Goal: Answer question/provide support: Share knowledge or assist other users

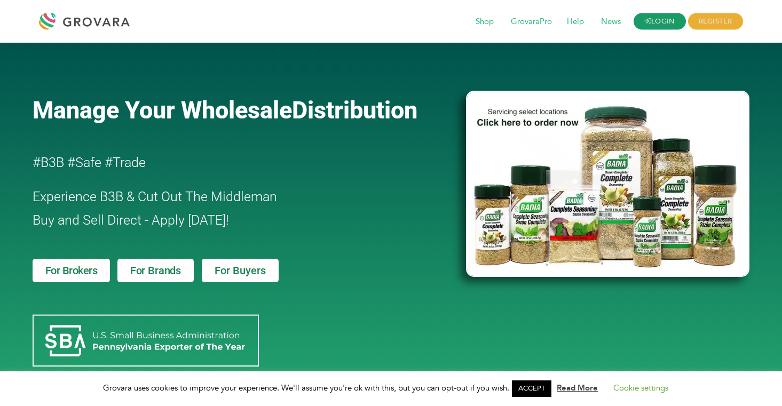
click at [665, 22] on link "LOGIN" at bounding box center [659, 21] width 52 height 17
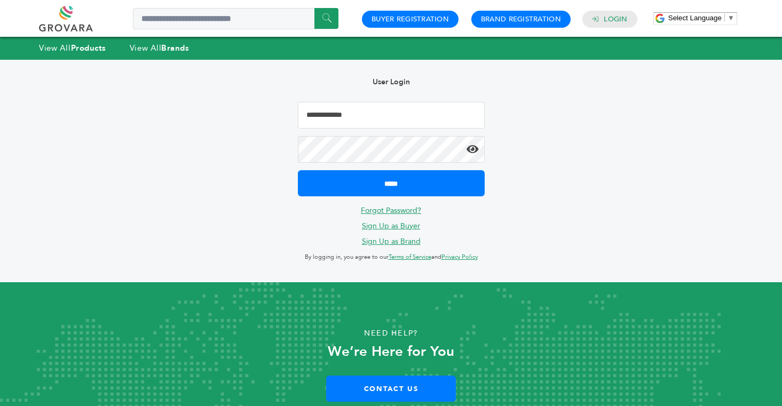
click at [405, 117] on input "Email Address" at bounding box center [391, 115] width 187 height 27
type input "**********"
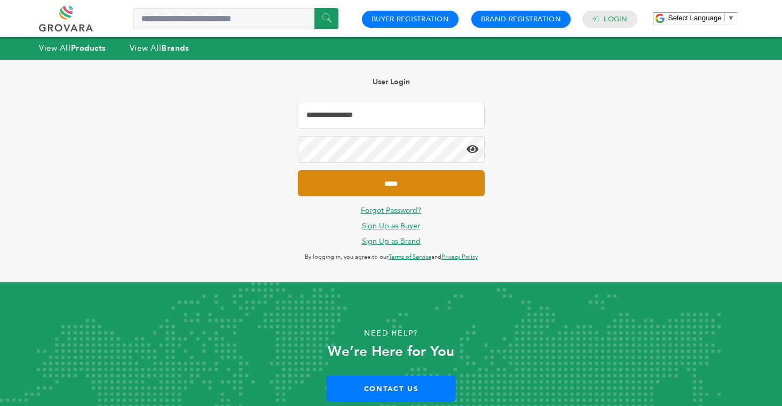
click at [397, 181] on input "*****" at bounding box center [391, 183] width 187 height 26
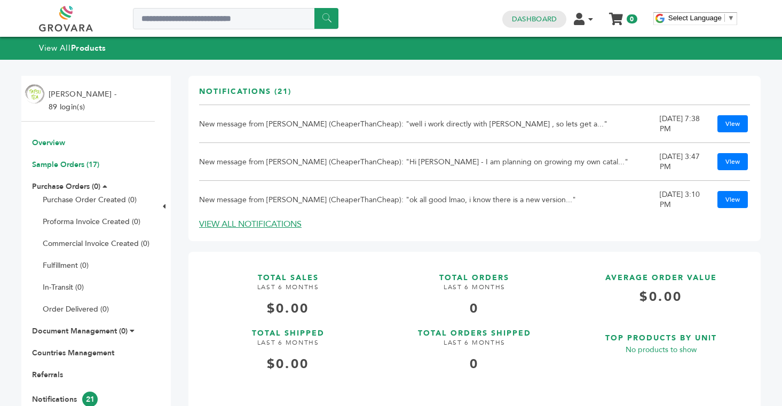
click at [63, 165] on link "Sample Orders (17)" at bounding box center [65, 165] width 67 height 10
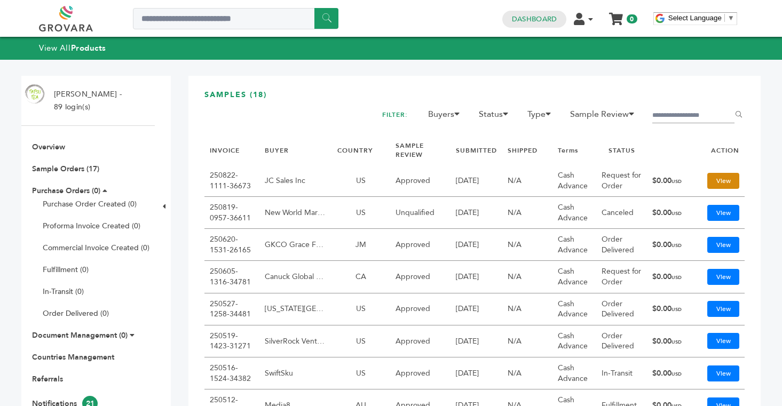
click at [727, 178] on link "View" at bounding box center [723, 181] width 32 height 16
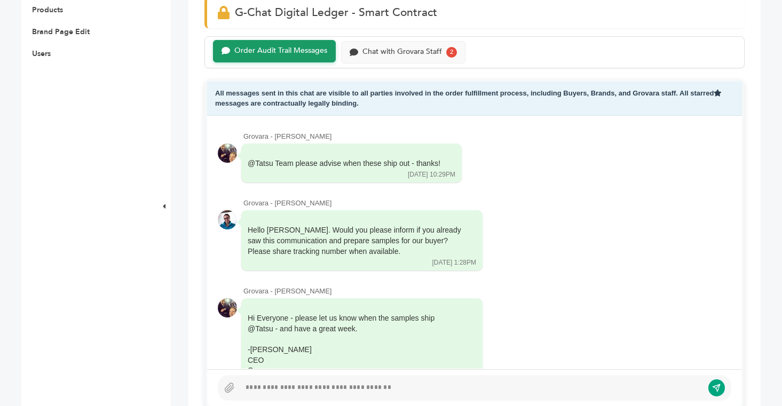
scroll to position [439, 0]
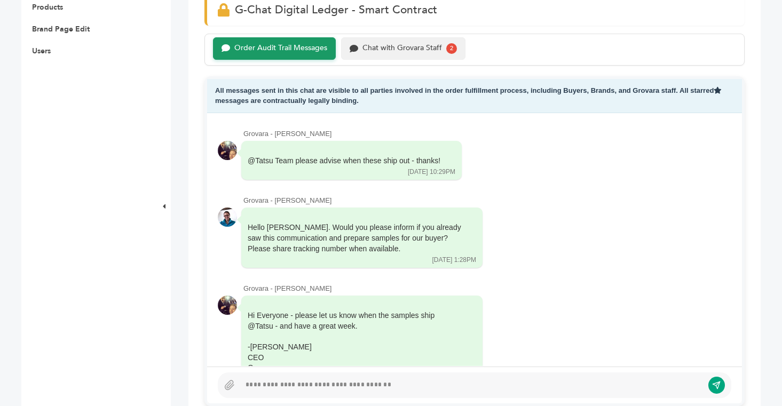
click at [396, 49] on div "Chat with Grovara Staff" at bounding box center [401, 48] width 79 height 9
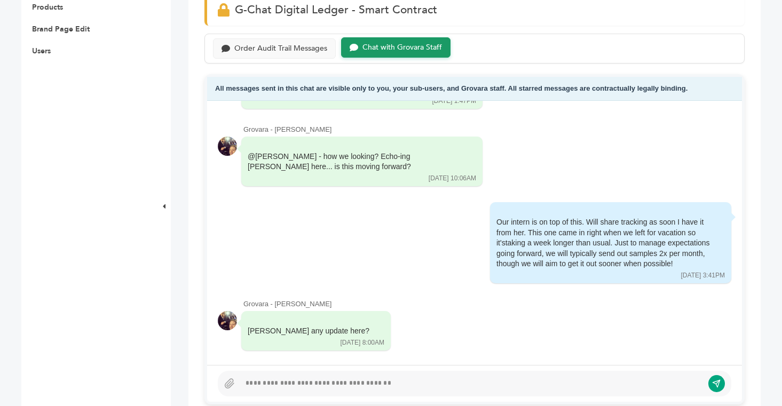
scroll to position [371, 0]
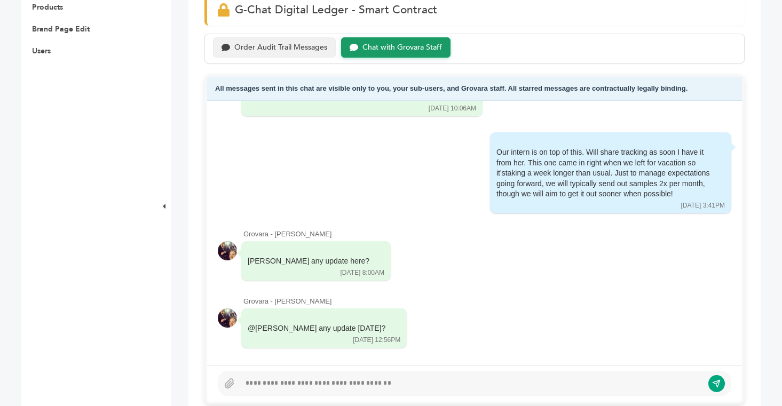
click at [280, 53] on div "Order Audit Trail Messages" at bounding box center [274, 47] width 123 height 21
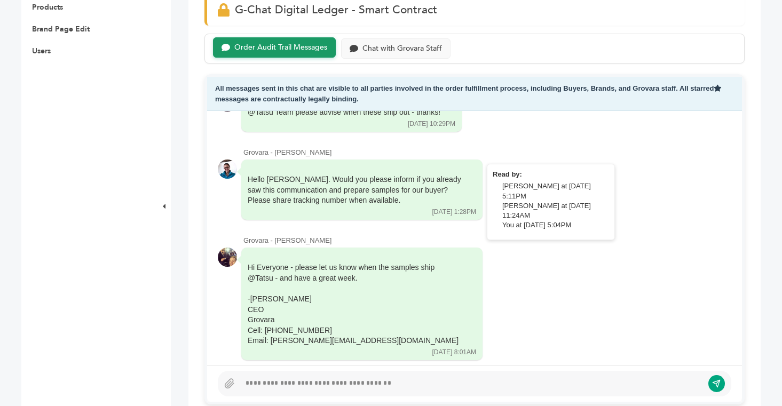
scroll to position [59, 0]
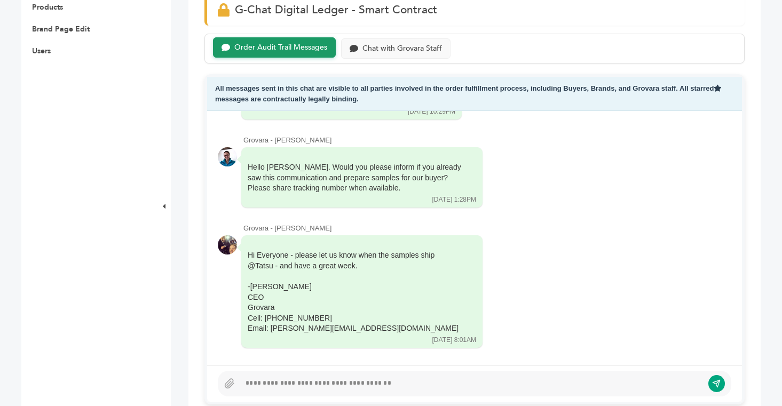
click at [322, 383] on div at bounding box center [471, 383] width 463 height 13
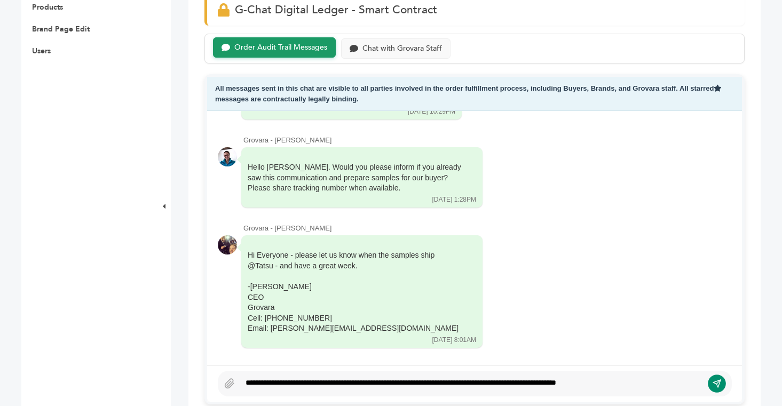
click at [717, 377] on button "submit" at bounding box center [716, 384] width 18 height 18
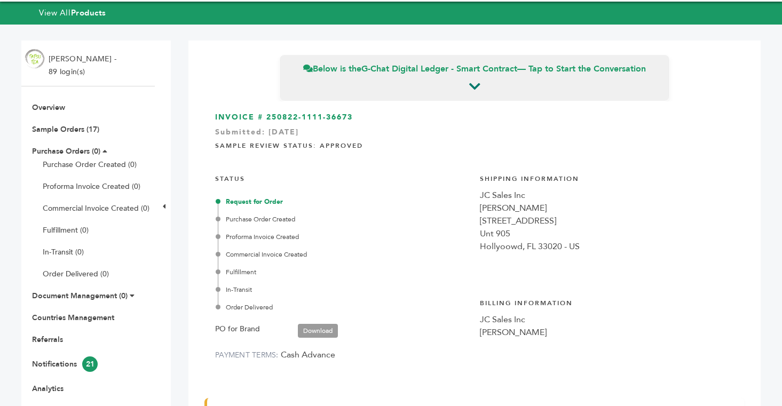
scroll to position [0, 0]
